Goal: Task Accomplishment & Management: Manage account settings

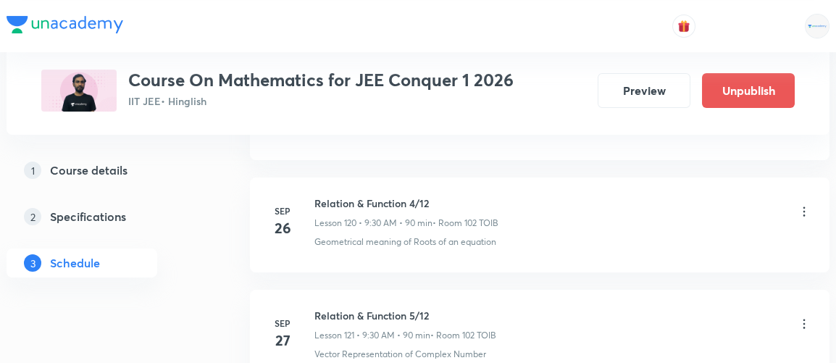
scroll to position [15121, 0]
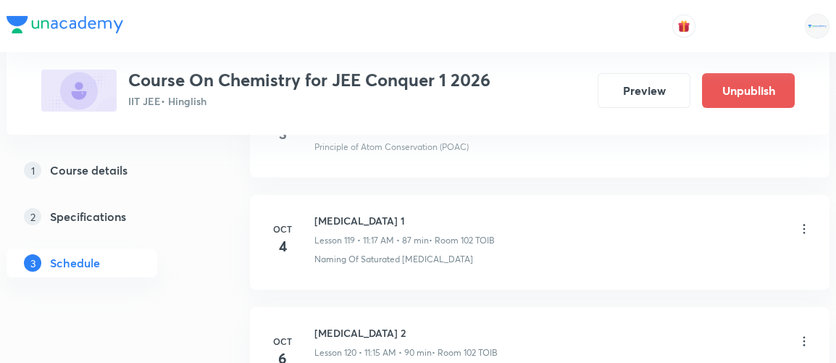
scroll to position [14328, 0]
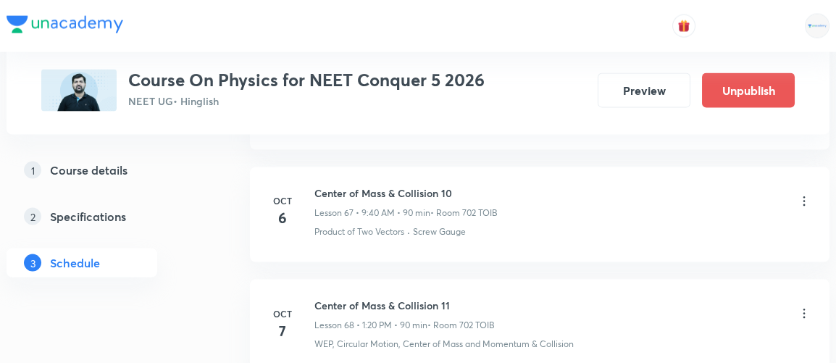
scroll to position [8291, 0]
click at [805, 307] on icon at bounding box center [804, 314] width 14 height 14
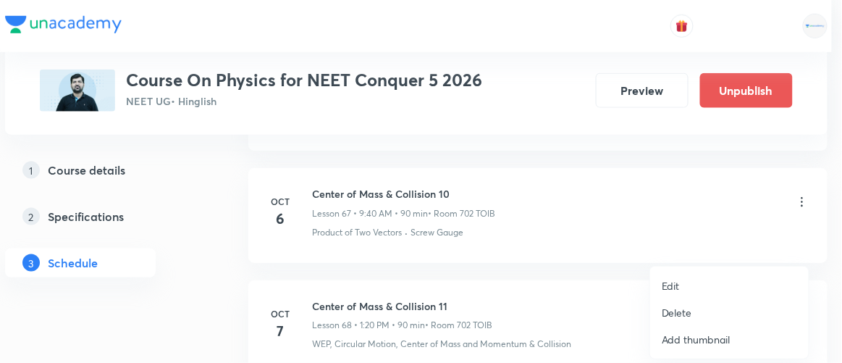
click at [669, 285] on p "Edit" at bounding box center [671, 285] width 18 height 15
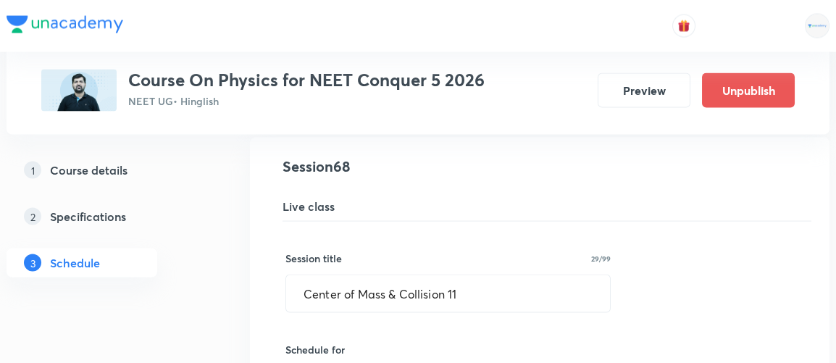
scroll to position [7633, 0]
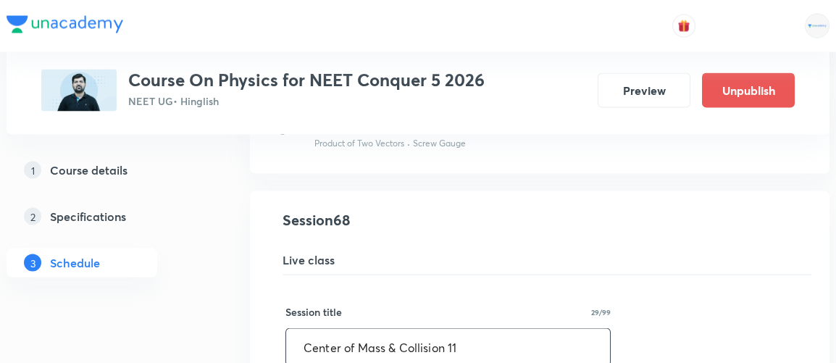
drag, startPoint x: 480, startPoint y: 308, endPoint x: 270, endPoint y: 327, distance: 210.8
type input "r"
type input "Rotational Motion 1"
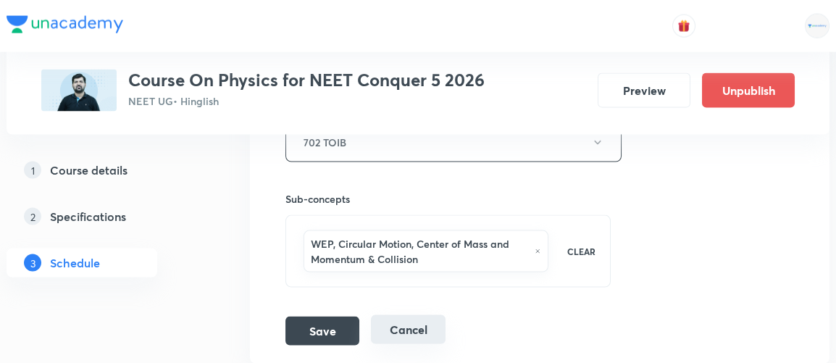
scroll to position [8210, 0]
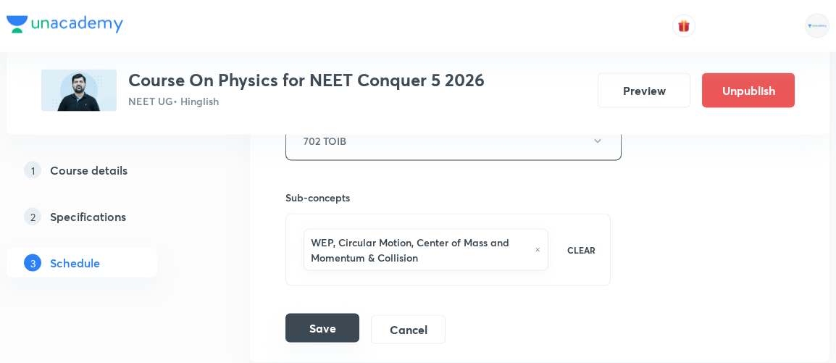
click at [329, 314] on button "Save" at bounding box center [322, 328] width 74 height 29
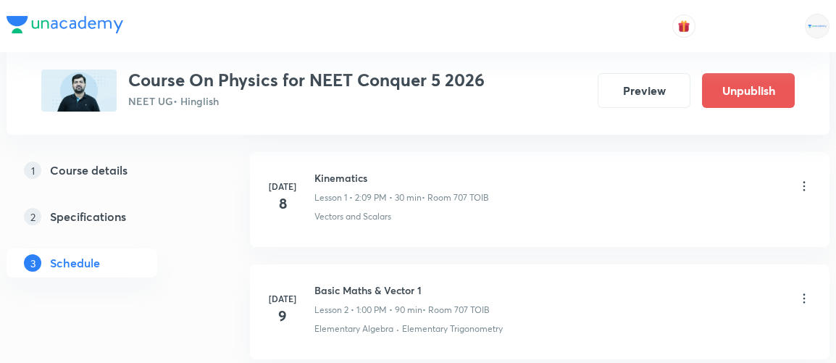
scroll to position [0, 0]
